Goal: Task Accomplishment & Management: Manage account settings

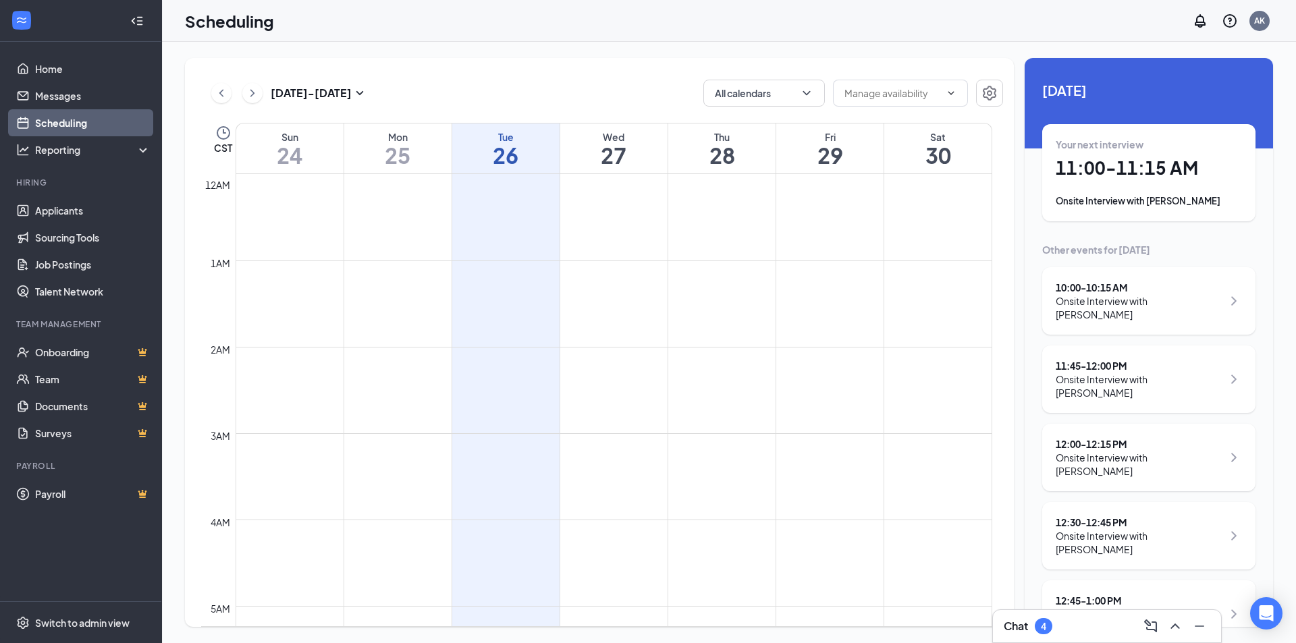
scroll to position [16, 0]
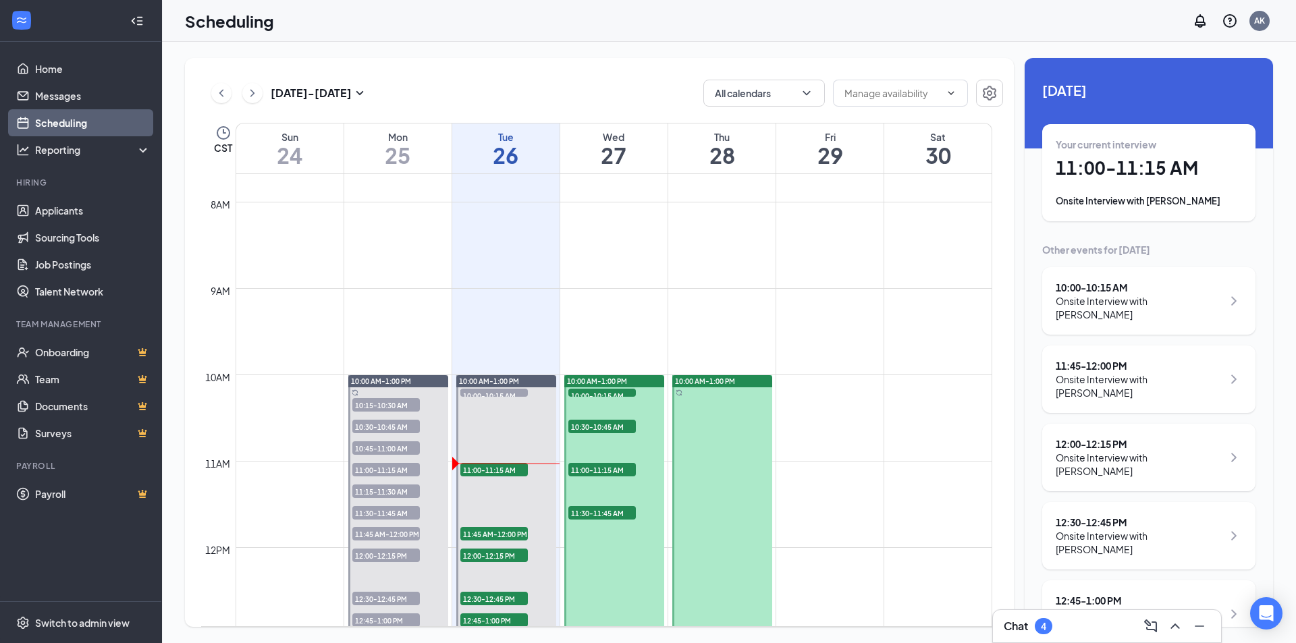
click at [1143, 199] on div "Onsite Interview with [PERSON_NAME]" at bounding box center [1149, 201] width 186 height 14
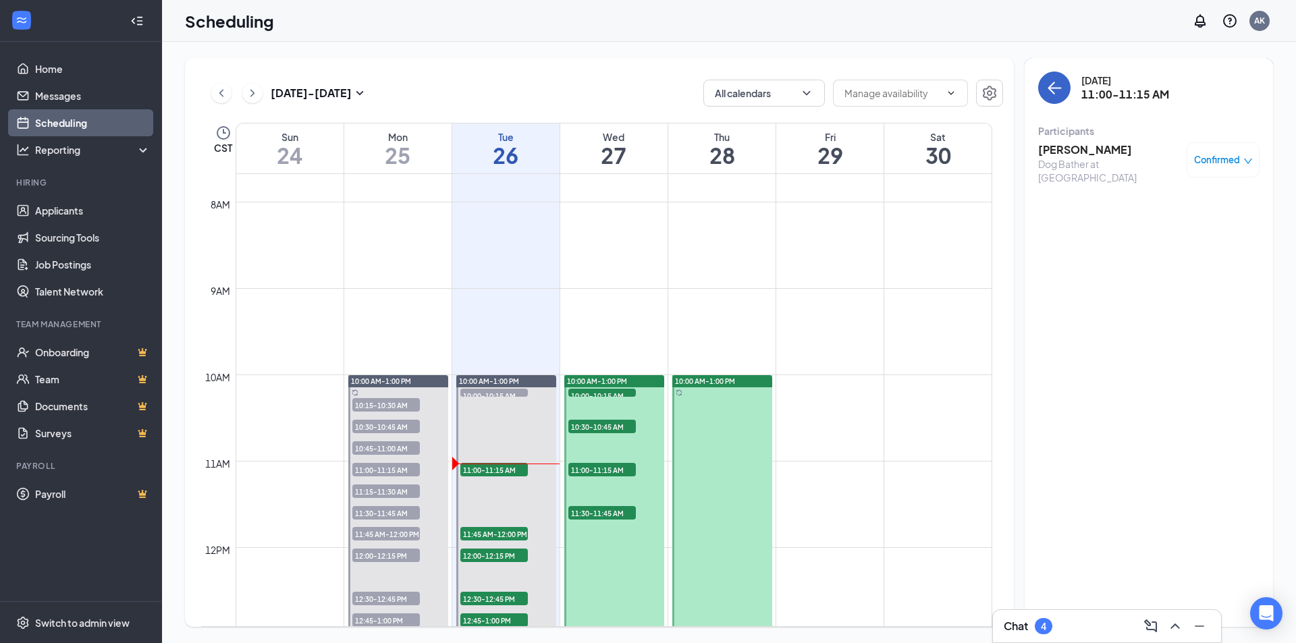
click at [1054, 92] on icon "ArrowLeft" at bounding box center [1054, 88] width 16 height 16
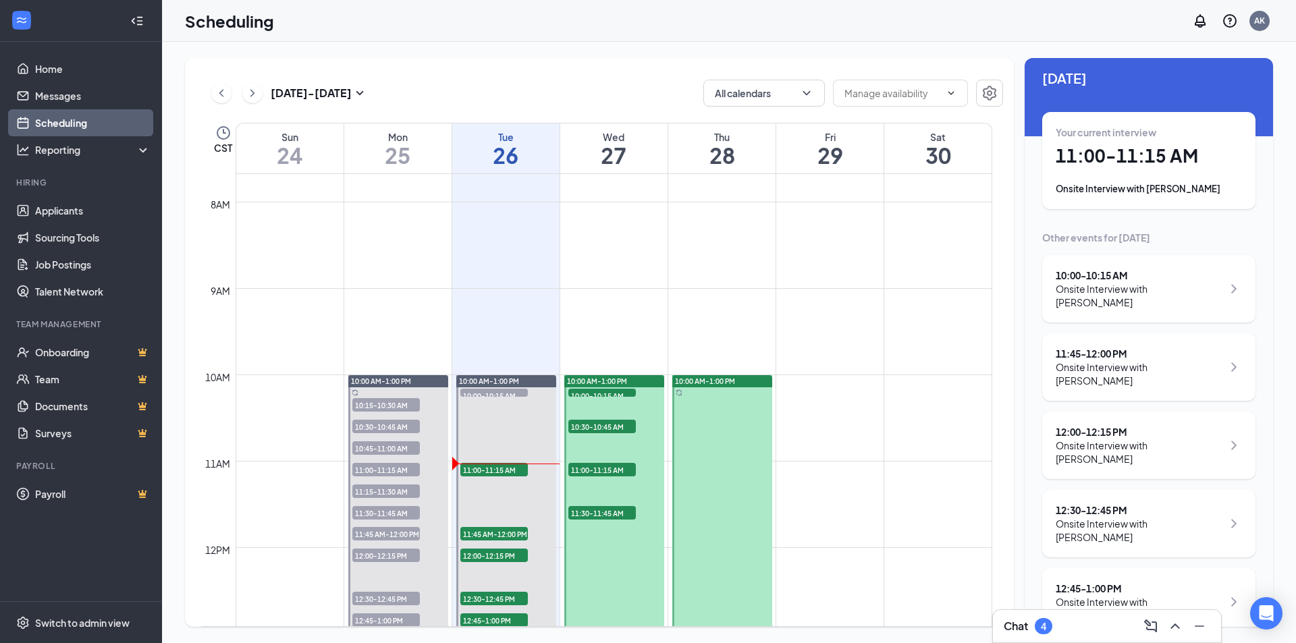
scroll to position [16, 0]
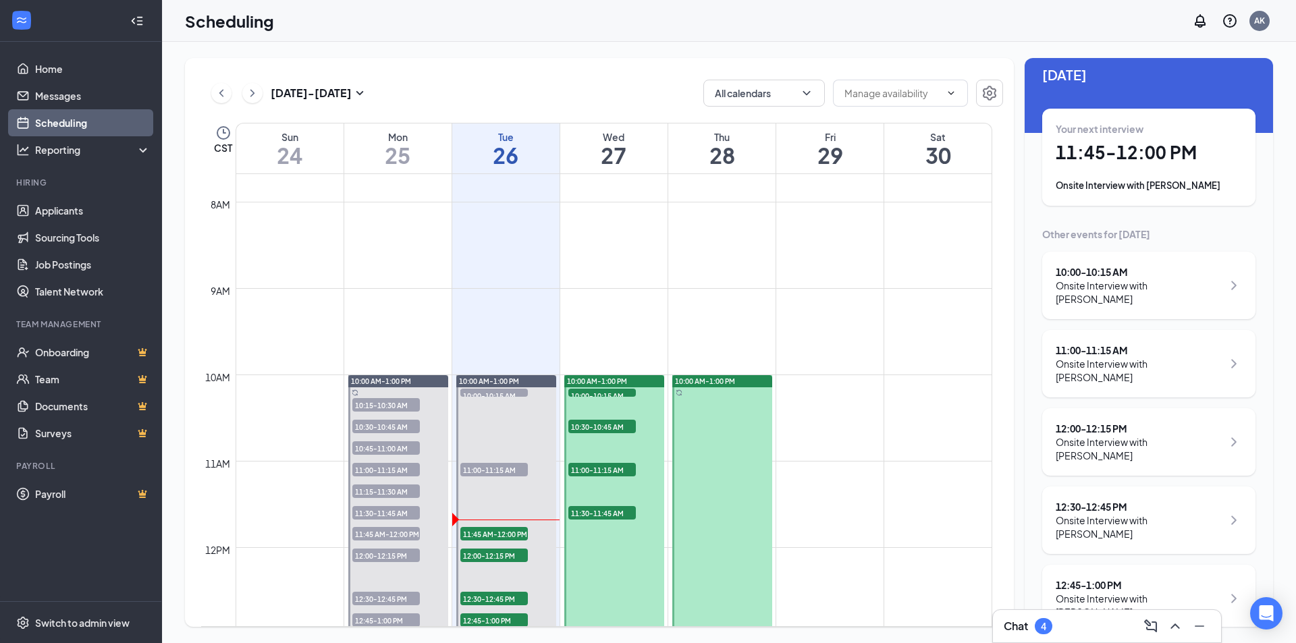
click at [1166, 180] on div "Onsite Interview with [PERSON_NAME]" at bounding box center [1149, 186] width 186 height 14
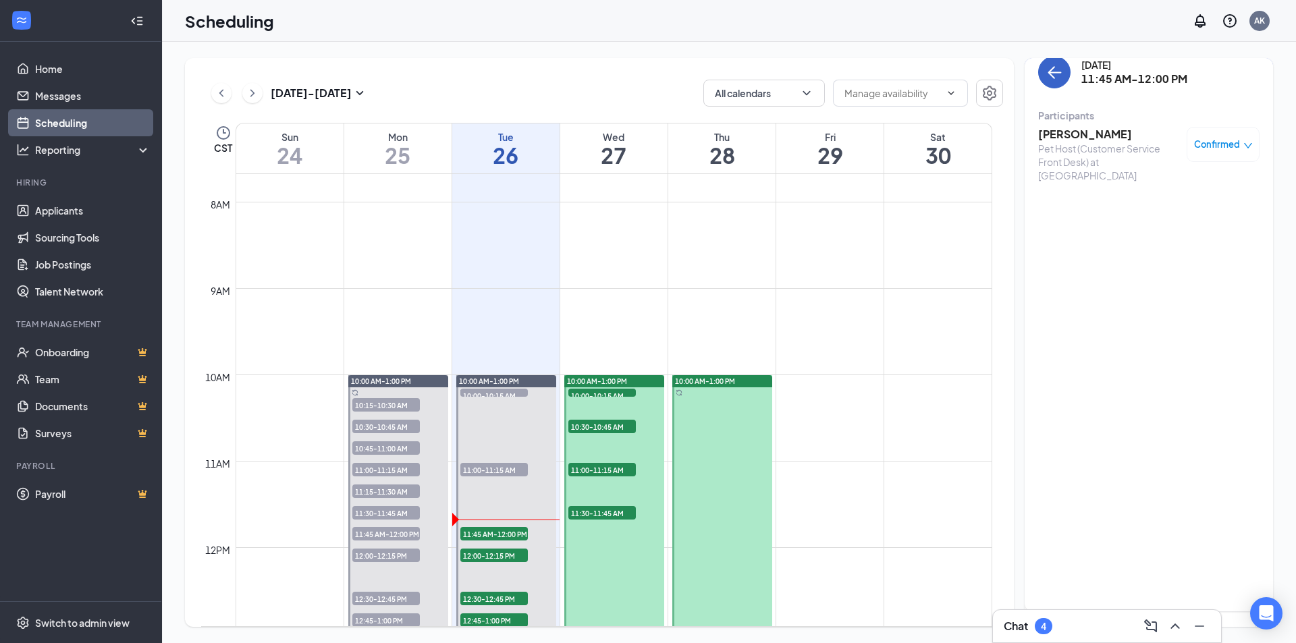
click at [1058, 69] on icon "ArrowLeft" at bounding box center [1054, 72] width 16 height 16
